Goal: Find specific page/section: Find specific page/section

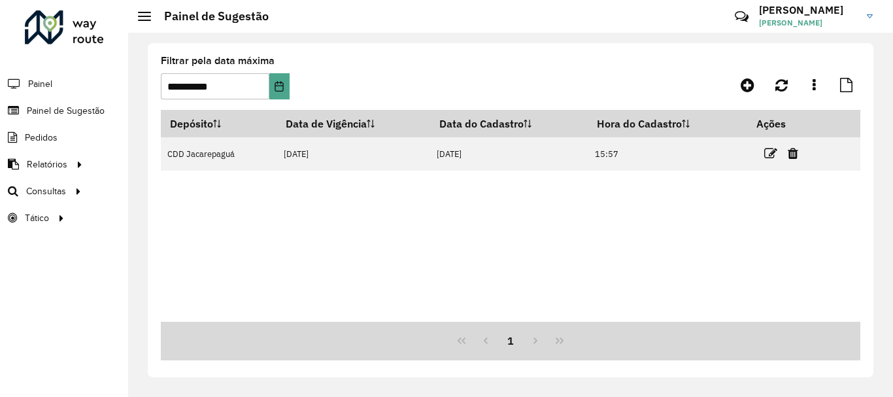
click at [62, 78] on li "Painel" at bounding box center [64, 83] width 128 height 27
click at [59, 84] on li "Painel" at bounding box center [64, 83] width 128 height 27
click at [51, 85] on span "Painel" at bounding box center [41, 84] width 27 height 14
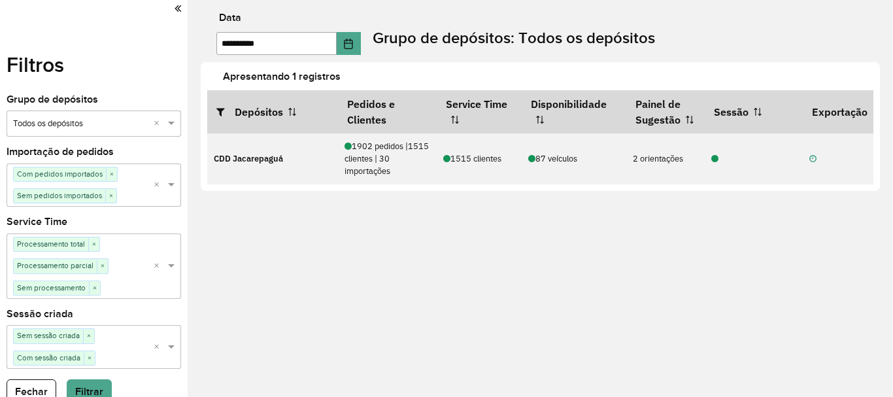
scroll to position [0, 60]
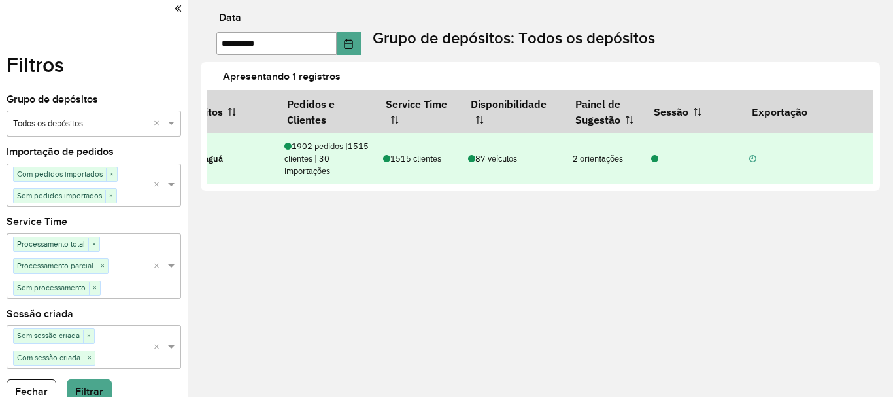
click at [754, 159] on icon at bounding box center [752, 159] width 7 height 8
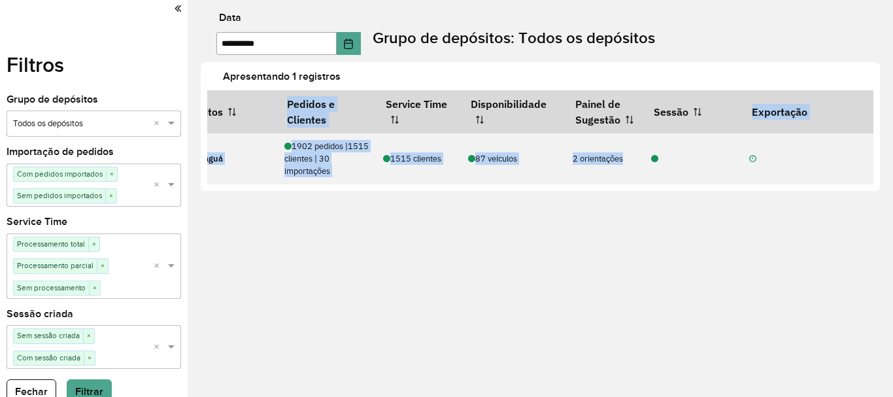
drag, startPoint x: 712, startPoint y: 184, endPoint x: 625, endPoint y: 190, distance: 87.8
click at [625, 190] on div "Apresentando 1 registros Depósitos Pedidos e Clientes Service Time Disponibilid…" at bounding box center [540, 126] width 679 height 129
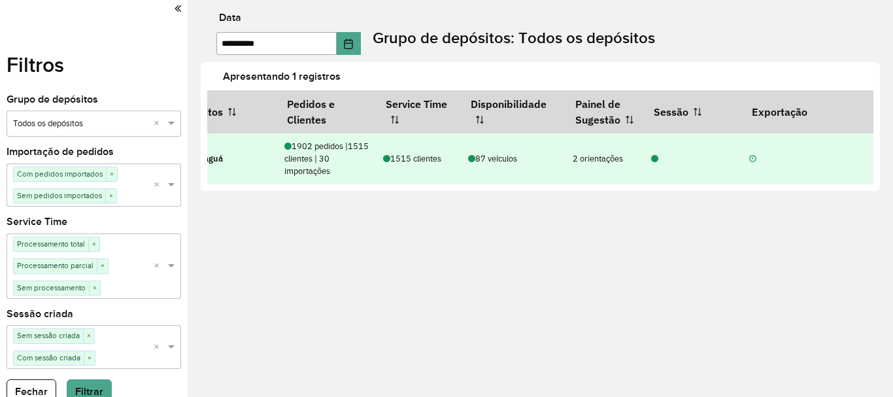
click at [593, 152] on div "2 orientações" at bounding box center [605, 158] width 65 height 12
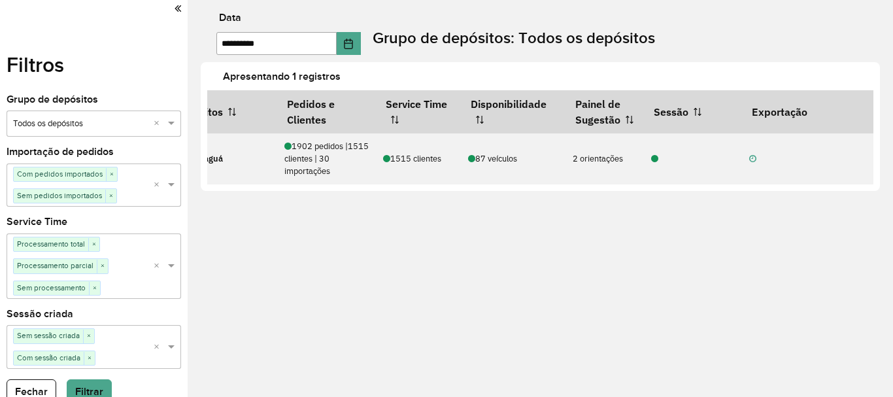
scroll to position [0, 0]
